Goal: Contribute content: Add original content to the website for others to see

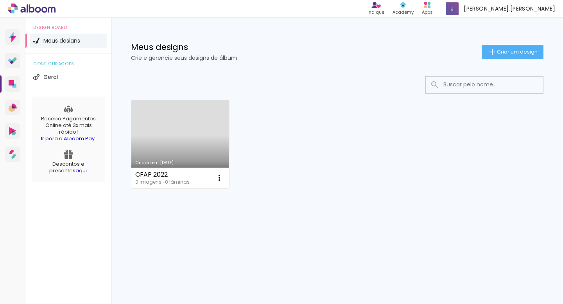
click at [193, 139] on link "Criado em [DATE]" at bounding box center [180, 144] width 98 height 88
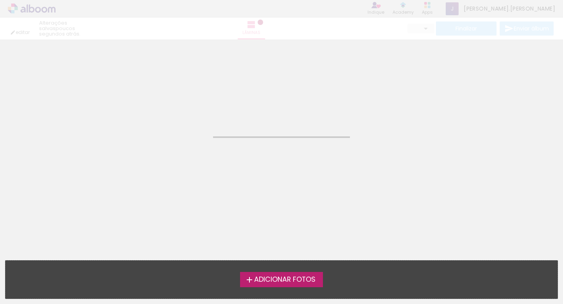
click at [313, 284] on label "Adicionar Fotos" at bounding box center [281, 279] width 83 height 15
click at [0, 0] on input "file" at bounding box center [0, 0] width 0 height 0
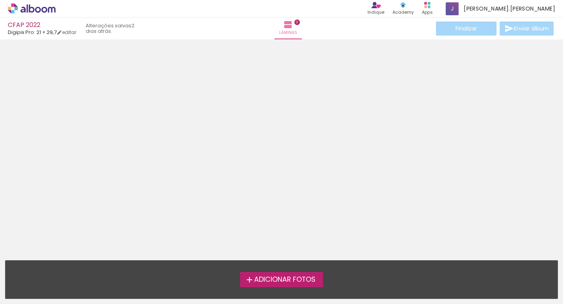
click at [306, 285] on label "Adicionar Fotos" at bounding box center [281, 279] width 83 height 15
click at [0, 0] on input "file" at bounding box center [0, 0] width 0 height 0
click at [283, 24] on iron-icon at bounding box center [287, 24] width 9 height 9
click at [72, 33] on link "editar" at bounding box center [67, 32] width 20 height 7
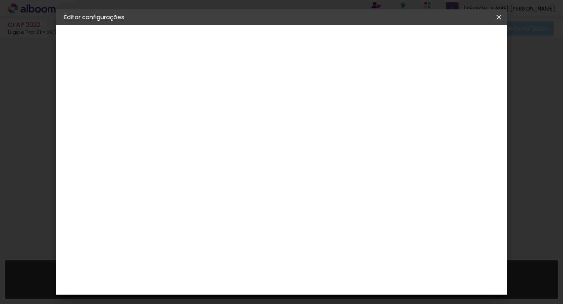
drag, startPoint x: 353, startPoint y: 36, endPoint x: 352, endPoint y: 21, distance: 14.5
click at [0, 0] on slot "Editar configurações Salvar configurações Salvar configurações" at bounding box center [0, 0] width 0 height 0
click at [334, 84] on div at bounding box center [330, 84] width 7 height 7
type paper-checkbox "on"
click at [187, 86] on input "2" at bounding box center [185, 84] width 27 height 10
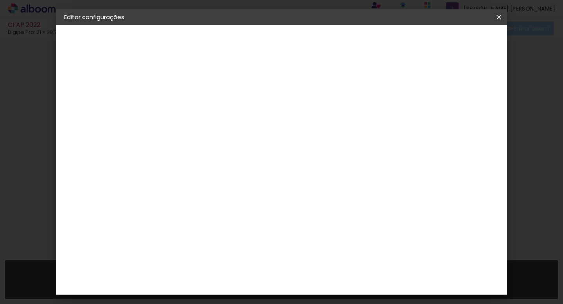
type input "1"
type paper-input "1"
click at [194, 87] on input "1" at bounding box center [185, 84] width 27 height 10
type input "0"
type paper-input "0"
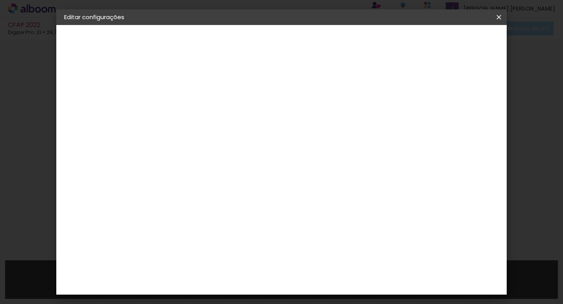
click at [194, 87] on input "0" at bounding box center [185, 84] width 27 height 10
type input "1"
type paper-input "1"
click at [196, 83] on input "1" at bounding box center [185, 84] width 27 height 10
type input "2"
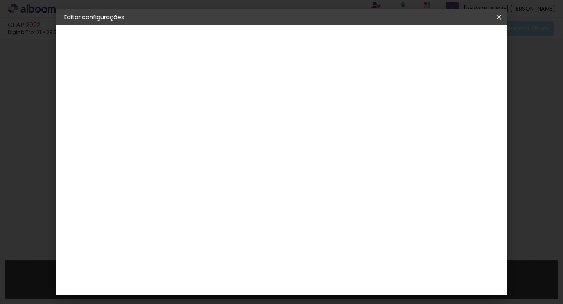
type paper-input "2"
click at [196, 83] on input "2" at bounding box center [185, 84] width 27 height 10
type input "3"
type paper-input "3"
click at [196, 83] on input "3" at bounding box center [185, 84] width 27 height 10
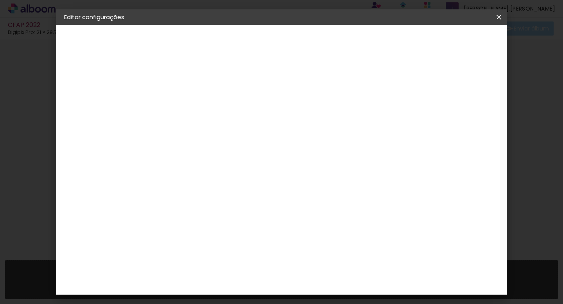
type input "4"
type paper-input "4"
click at [196, 83] on input "4" at bounding box center [185, 84] width 27 height 10
type input "5"
type paper-input "5"
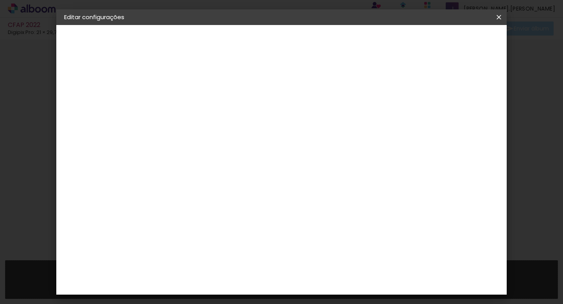
click at [196, 83] on input "5" at bounding box center [185, 84] width 27 height 10
type input "6"
type paper-input "6"
click at [196, 83] on input "6" at bounding box center [185, 84] width 27 height 10
type input "7"
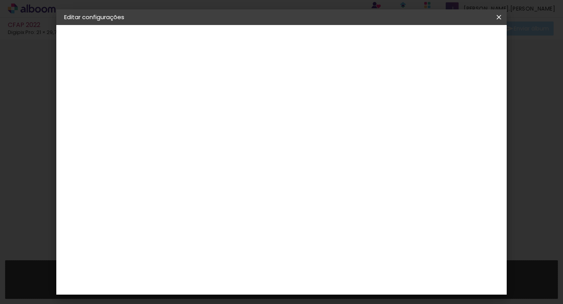
type paper-input "7"
click at [196, 83] on input "7" at bounding box center [185, 84] width 27 height 10
type input "8"
type paper-input "8"
click at [196, 83] on input "8" at bounding box center [185, 84] width 27 height 10
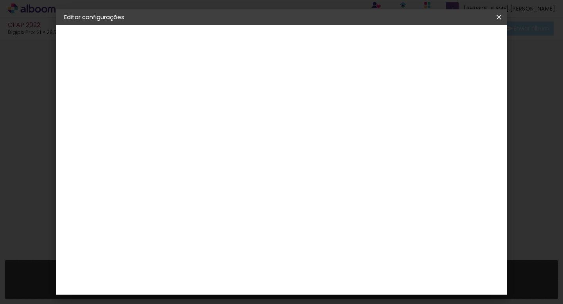
type input "9"
type paper-input "9"
click at [196, 83] on input "9" at bounding box center [185, 84] width 27 height 10
type input "8"
type paper-input "8"
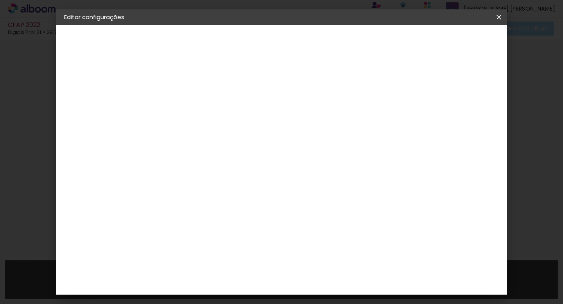
click at [197, 88] on input "8" at bounding box center [185, 84] width 27 height 10
type input "7"
type paper-input "7"
click at [197, 88] on input "7" at bounding box center [185, 84] width 27 height 10
click at [386, 155] on div "21.3 cm Largura da página 30.3 cm Altura 42.6 cm Largura da lâmina (2 páginas) …" at bounding box center [278, 124] width 216 height 63
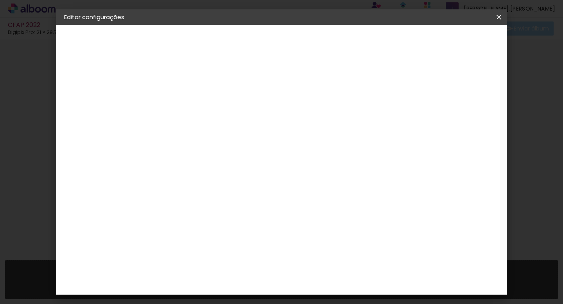
drag, startPoint x: 186, startPoint y: 81, endPoint x: 193, endPoint y: 84, distance: 7.0
click at [186, 81] on input "7" at bounding box center [185, 84] width 27 height 10
type input "8"
type paper-input "8"
click at [195, 81] on input "8" at bounding box center [185, 84] width 27 height 10
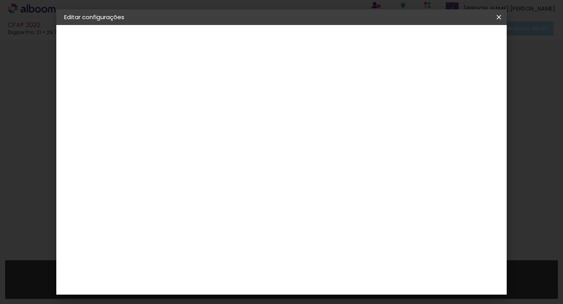
type input "9"
type paper-input "9"
click at [195, 81] on input "9" at bounding box center [185, 84] width 27 height 10
type input "8"
type paper-input "8"
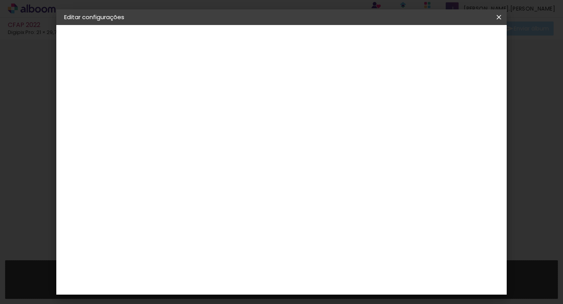
click at [196, 86] on input "8" at bounding box center [185, 84] width 27 height 10
type input "7"
type paper-input "7"
click at [196, 86] on input "7" at bounding box center [185, 84] width 27 height 10
type input "6"
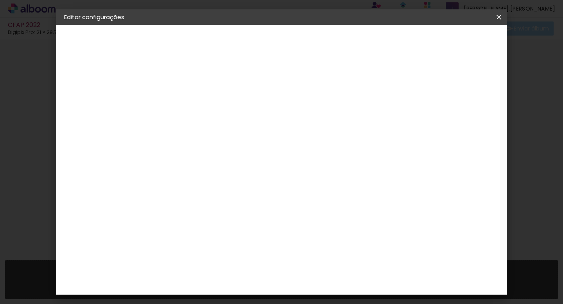
type paper-input "6"
click at [195, 86] on input "6" at bounding box center [185, 84] width 27 height 10
type input "5"
type paper-input "5"
click at [195, 86] on input "5" at bounding box center [185, 84] width 27 height 10
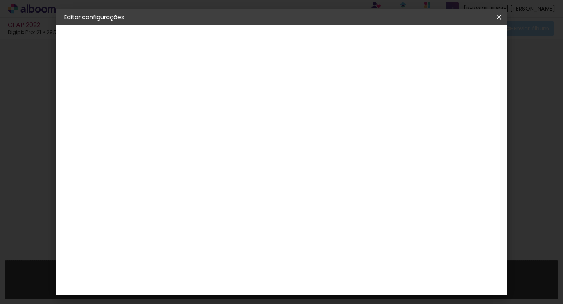
type input "4"
type paper-input "4"
click at [195, 86] on input "4" at bounding box center [185, 84] width 27 height 10
type input "3"
type paper-input "3"
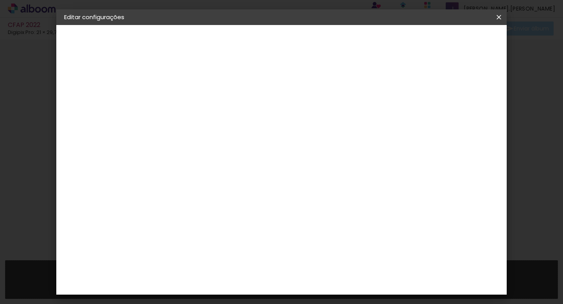
click at [195, 86] on input "3" at bounding box center [185, 84] width 27 height 10
click at [386, 82] on div "mm Mostrar sangria" at bounding box center [278, 85] width 216 height 18
click at [378, 45] on span "Salvar configurações" at bounding box center [354, 44] width 48 height 11
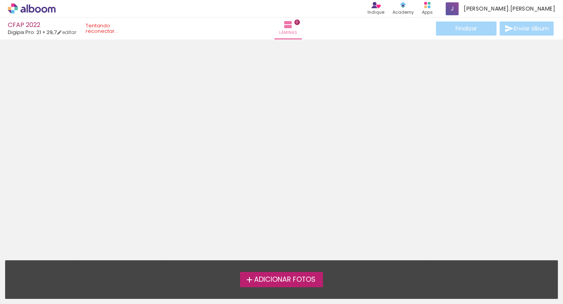
click at [286, 280] on span "Adicionar Fotos" at bounding box center [284, 279] width 61 height 7
click at [0, 0] on input "file" at bounding box center [0, 0] width 0 height 0
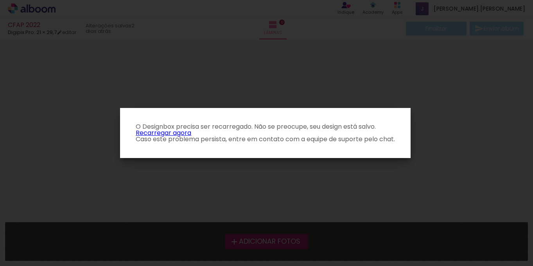
drag, startPoint x: 276, startPoint y: 243, endPoint x: 219, endPoint y: 193, distance: 75.6
click at [275, 240] on iron-overlay-backdrop at bounding box center [266, 133] width 533 height 266
click at [174, 134] on p "O Designbox precisa ser recarregado. Não se preocupe, seu design está salvo. Re…" at bounding box center [265, 133] width 278 height 19
click at [326, 64] on iron-overlay-backdrop at bounding box center [266, 133] width 533 height 266
drag, startPoint x: 312, startPoint y: 80, endPoint x: 291, endPoint y: 60, distance: 28.8
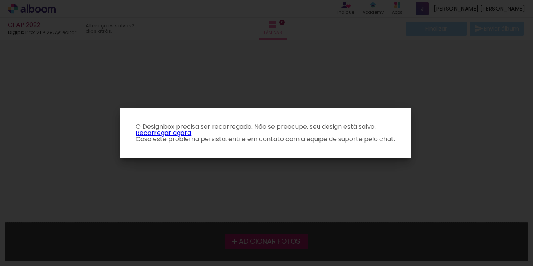
click at [311, 80] on iron-overlay-backdrop at bounding box center [266, 133] width 533 height 266
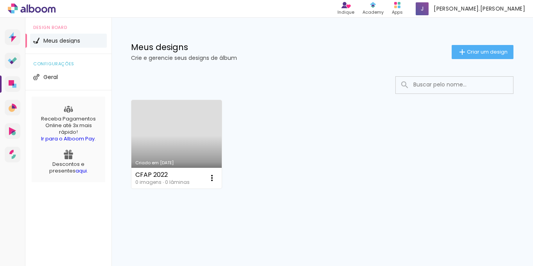
click at [196, 144] on link "Criado em [DATE]" at bounding box center [176, 144] width 90 height 88
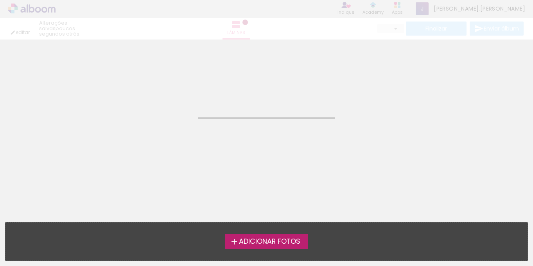
click at [298, 245] on span "Adicionar Fotos" at bounding box center [269, 241] width 61 height 7
click at [0, 0] on input "file" at bounding box center [0, 0] width 0 height 0
